Goal: Transaction & Acquisition: Purchase product/service

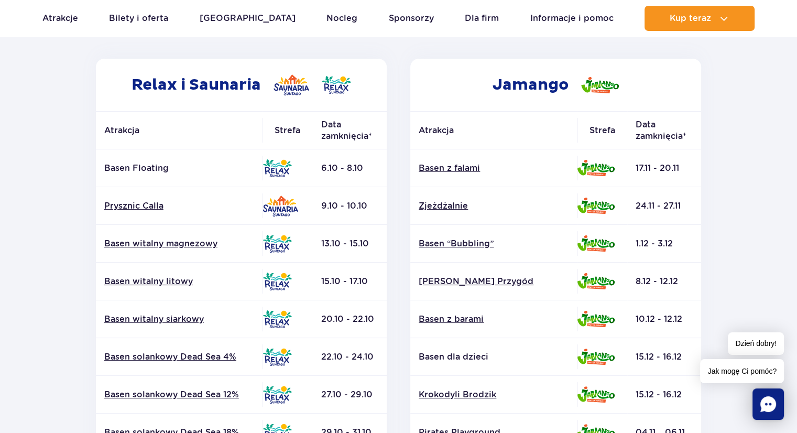
scroll to position [157, 0]
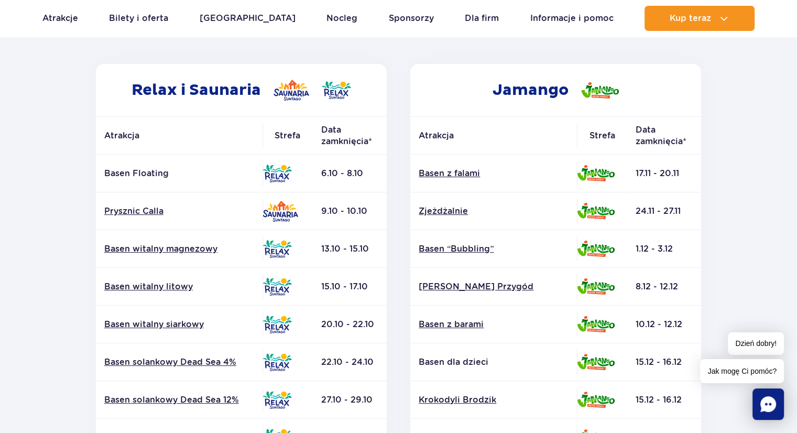
click at [392, 76] on div "Relax i Saunaria Atrakcja Strefa Data zamknięcia* Basen Floating" at bounding box center [241, 347] width 315 height 567
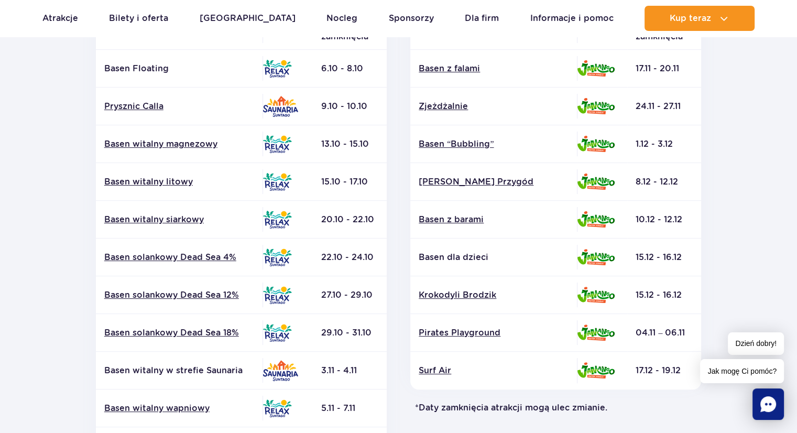
scroll to position [210, 0]
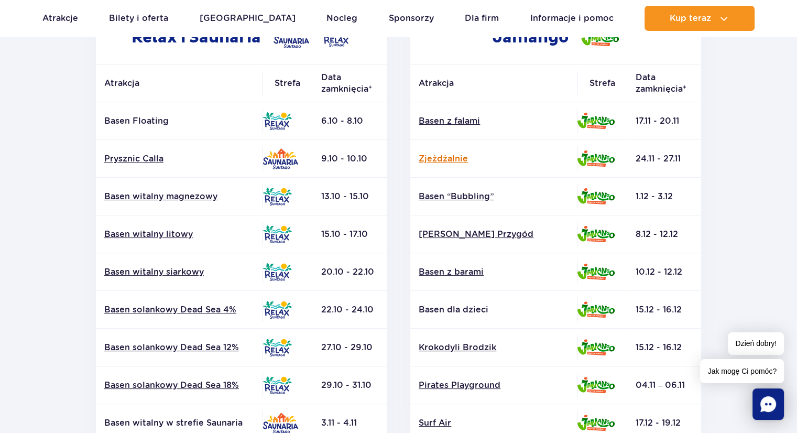
click at [458, 156] on link "Zjeżdżalnie" at bounding box center [494, 159] width 150 height 12
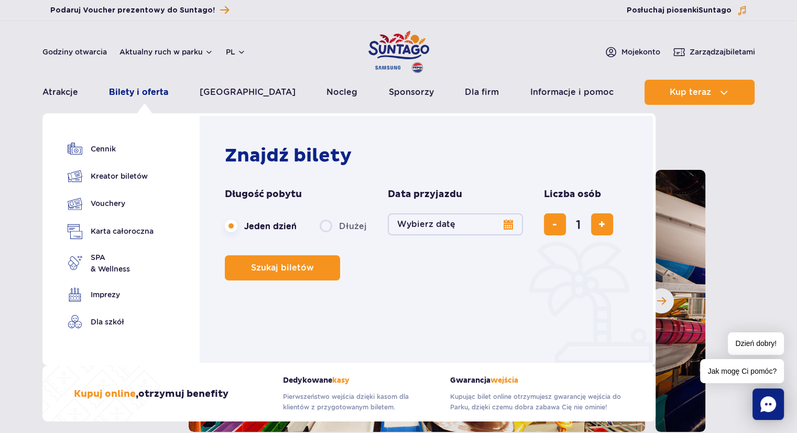
click at [152, 93] on link "Bilety i oferta" at bounding box center [138, 92] width 59 height 25
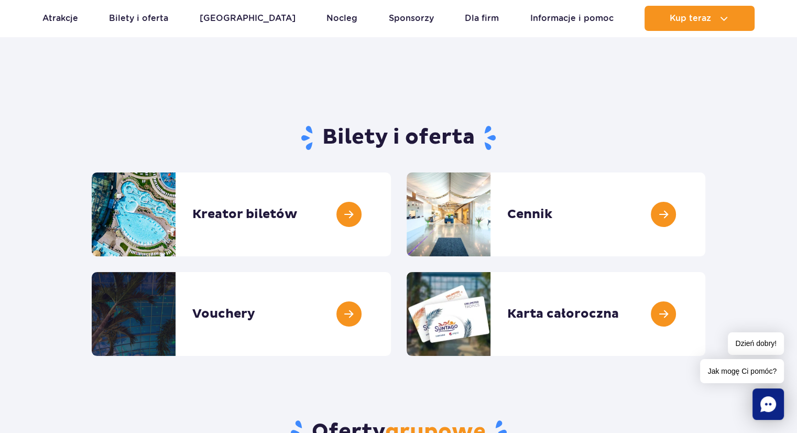
scroll to position [52, 0]
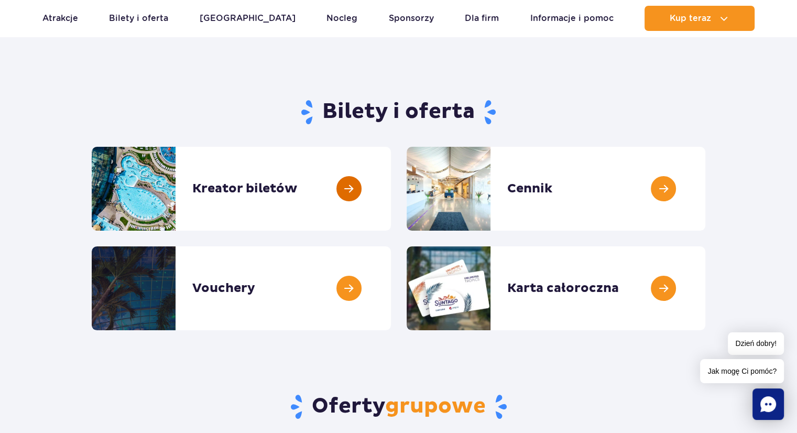
click at [391, 186] on link at bounding box center [391, 189] width 0 height 84
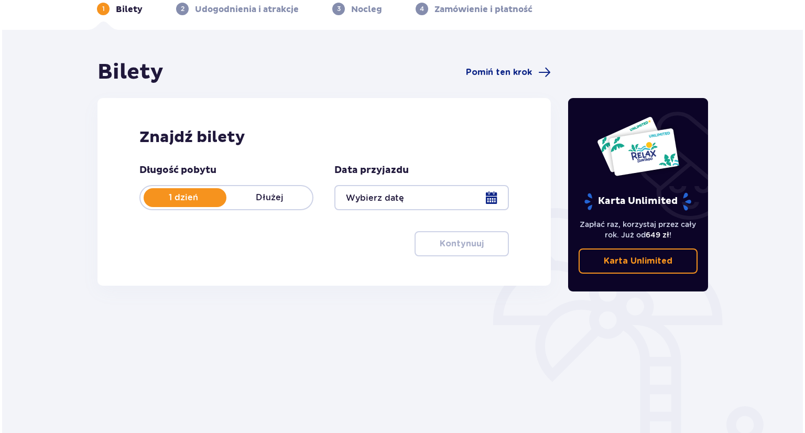
scroll to position [52, 0]
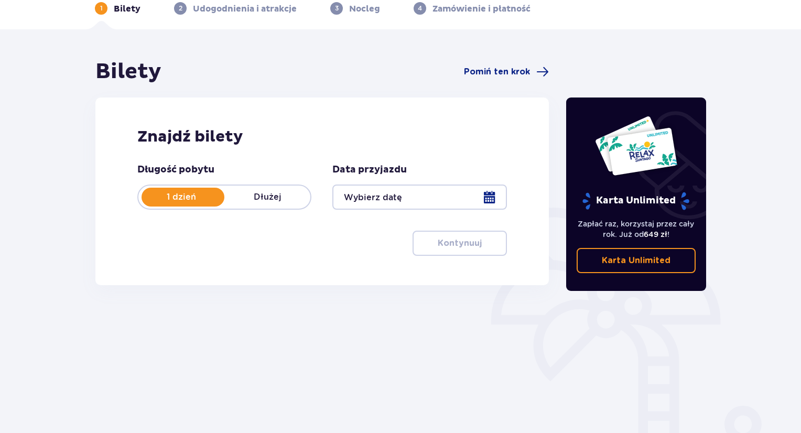
click at [495, 196] on div at bounding box center [419, 196] width 174 height 25
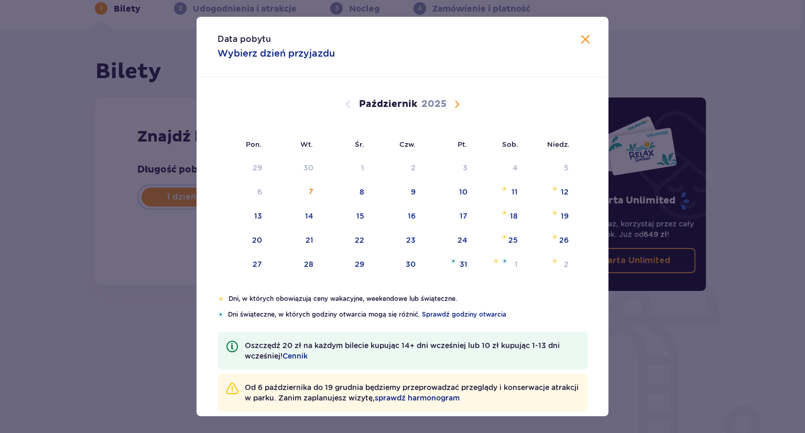
click at [457, 106] on span "Następny miesiąc" at bounding box center [457, 104] width 13 height 13
click at [508, 264] on div "29" at bounding box center [511, 264] width 9 height 10
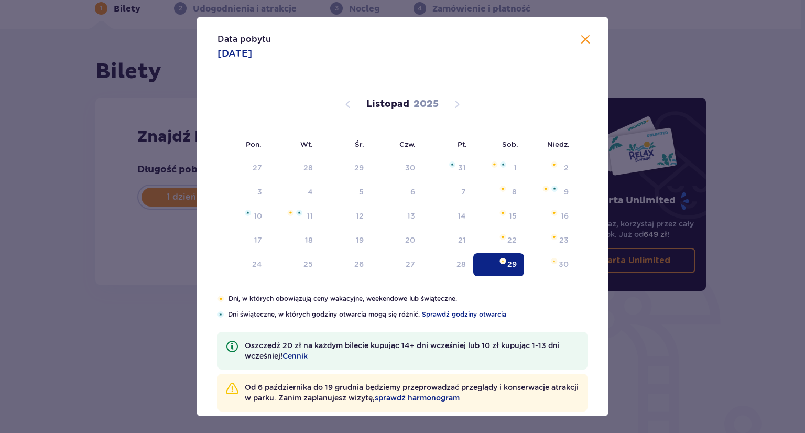
type input "29.11.25"
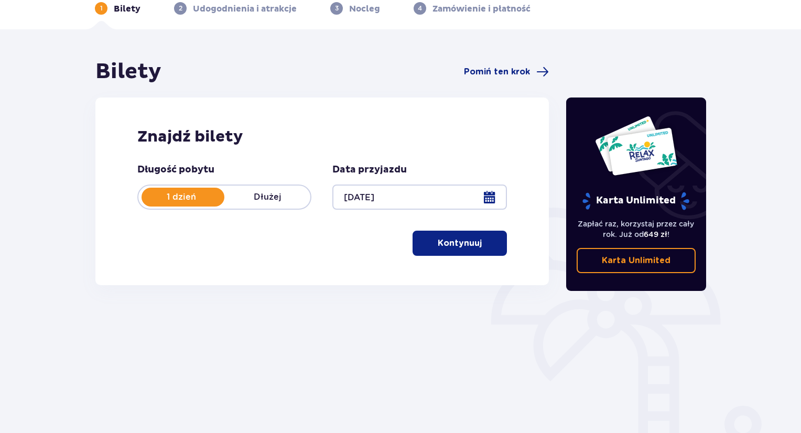
click at [480, 244] on span "button" at bounding box center [483, 243] width 13 height 13
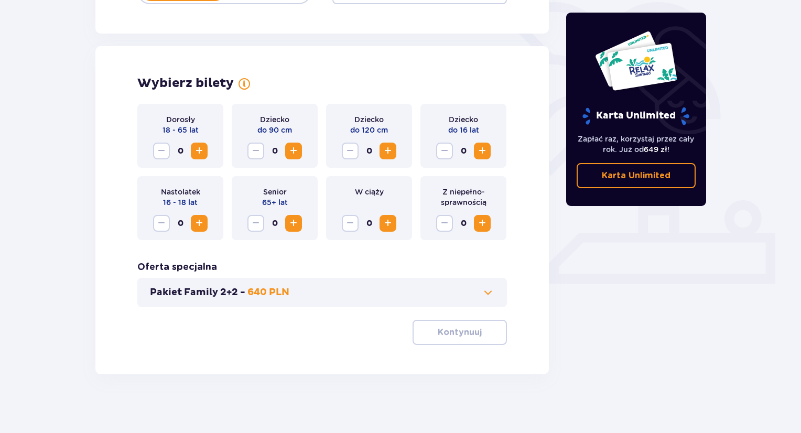
scroll to position [262, 0]
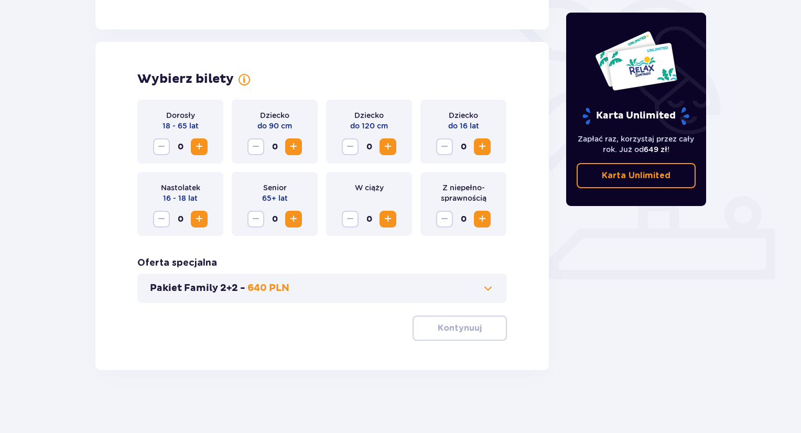
click at [193, 145] on span "Zwiększ" at bounding box center [199, 146] width 13 height 13
click at [458, 333] on p "Kontynuuj" at bounding box center [459, 328] width 44 height 12
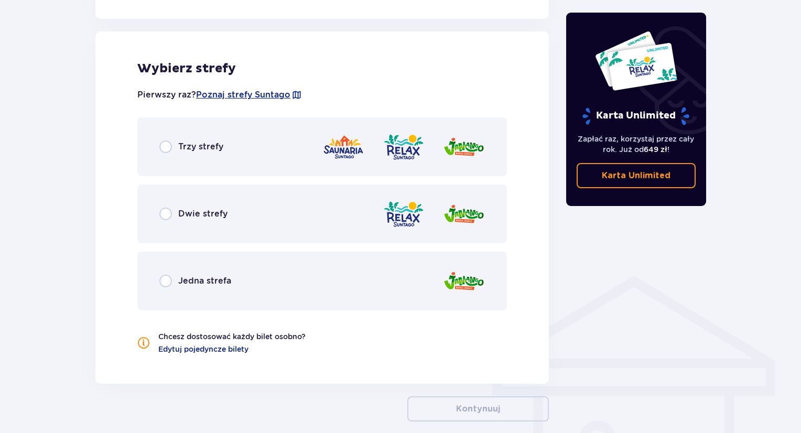
scroll to position [582, 0]
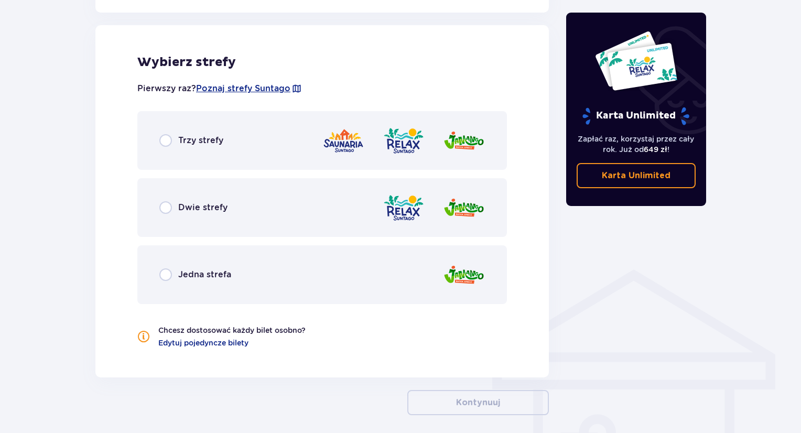
click at [165, 206] on input "radio" at bounding box center [165, 207] width 13 height 13
radio input "true"
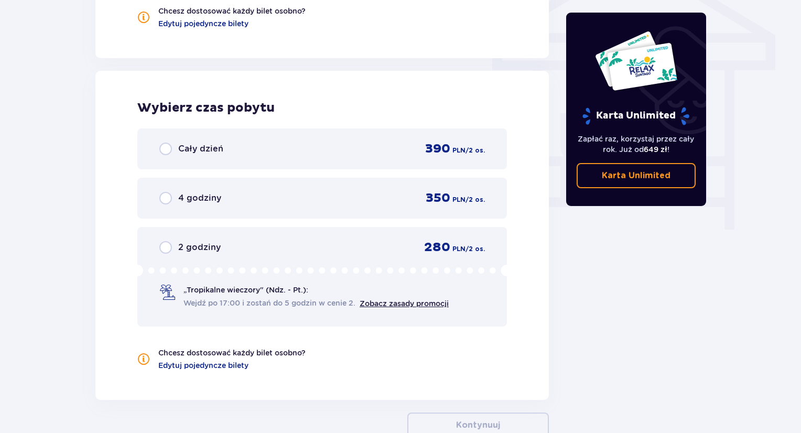
scroll to position [946, 0]
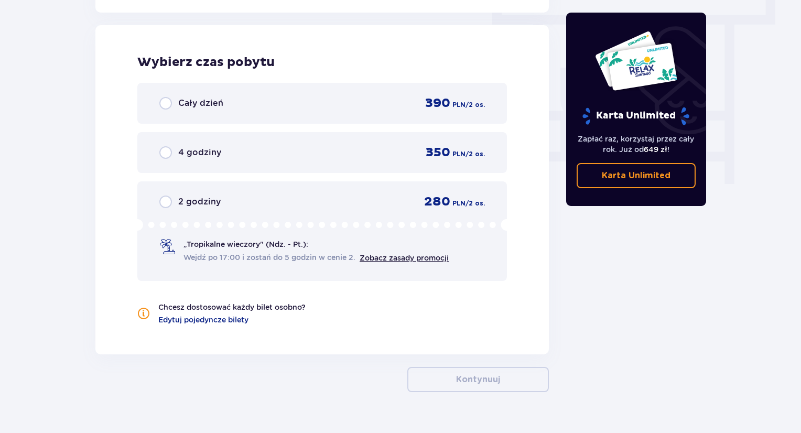
click at [168, 101] on input "radio" at bounding box center [165, 103] width 13 height 13
radio input "true"
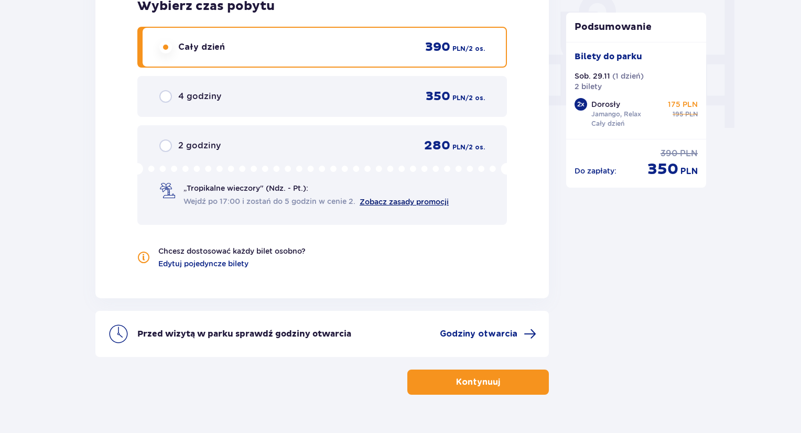
scroll to position [1026, 0]
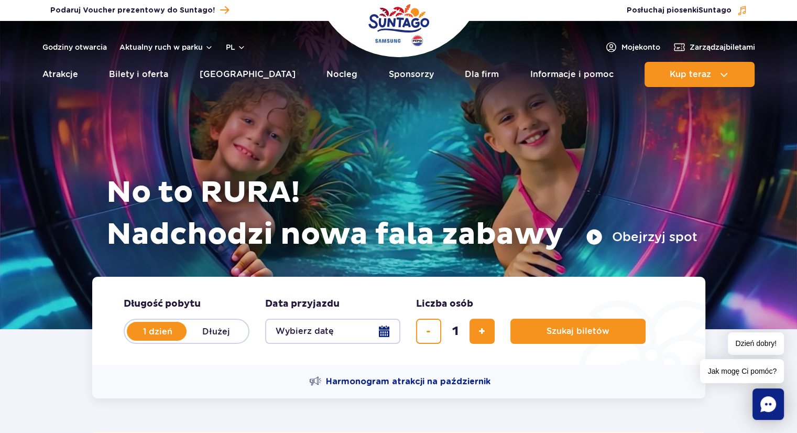
click at [599, 241] on button "Obejrzyj spot" at bounding box center [642, 236] width 112 height 17
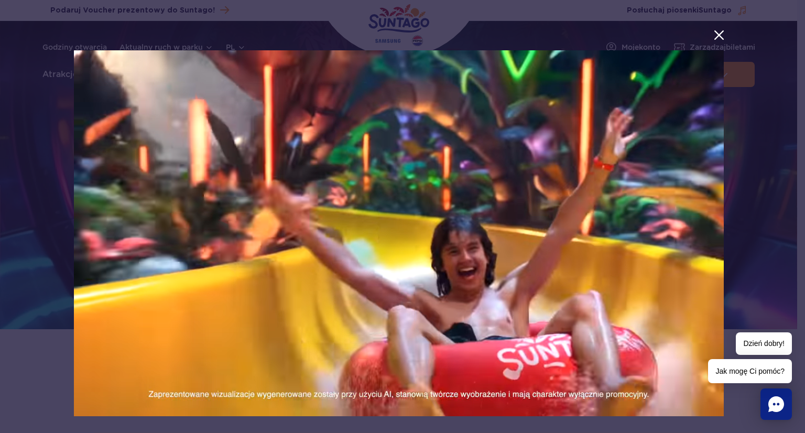
click at [713, 31] on button "menu.aria_label.close_suntago_spot_modal" at bounding box center [719, 35] width 14 height 14
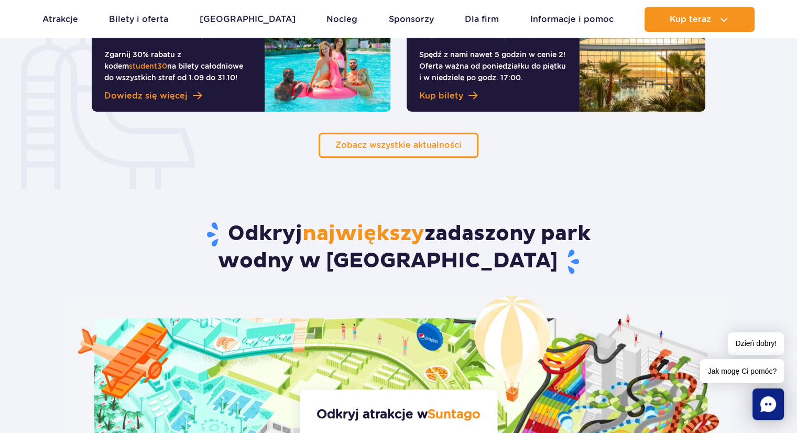
scroll to position [786, 0]
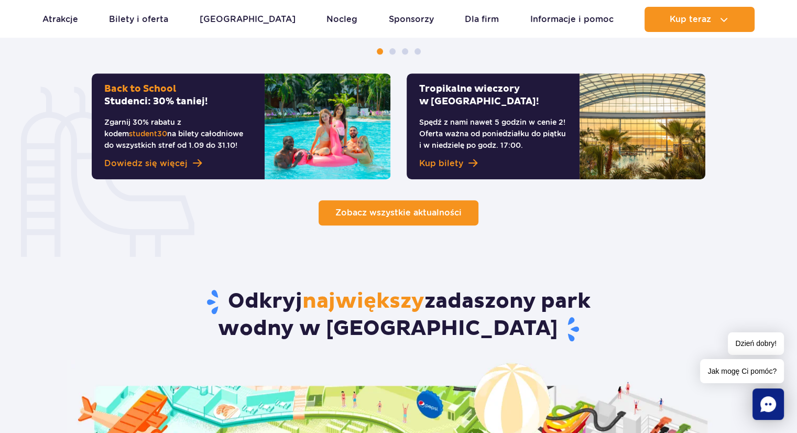
click at [380, 214] on span "Zobacz wszystkie aktualności" at bounding box center [398, 212] width 126 height 10
